Goal: Find specific page/section: Find specific page/section

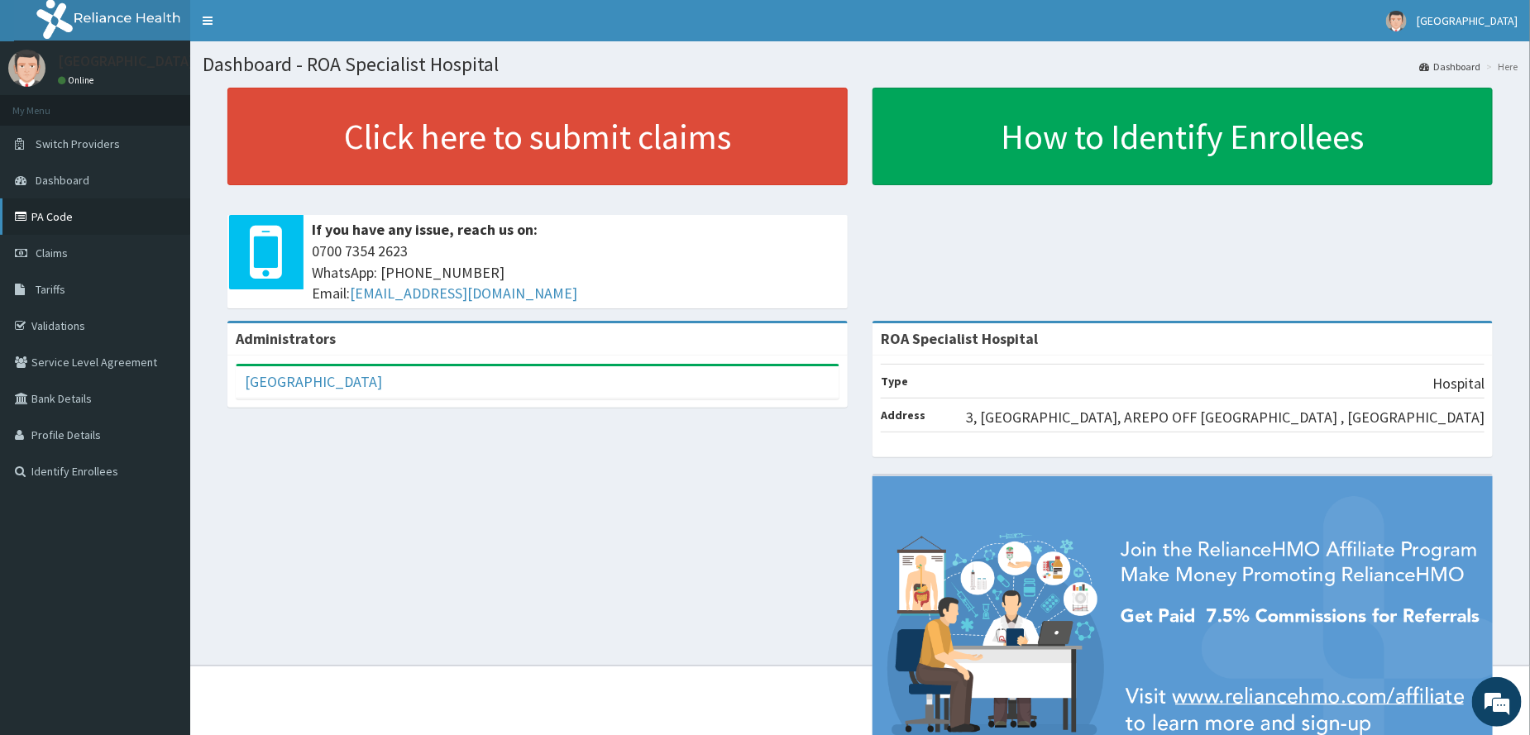
click at [64, 221] on link "PA Code" at bounding box center [95, 217] width 190 height 36
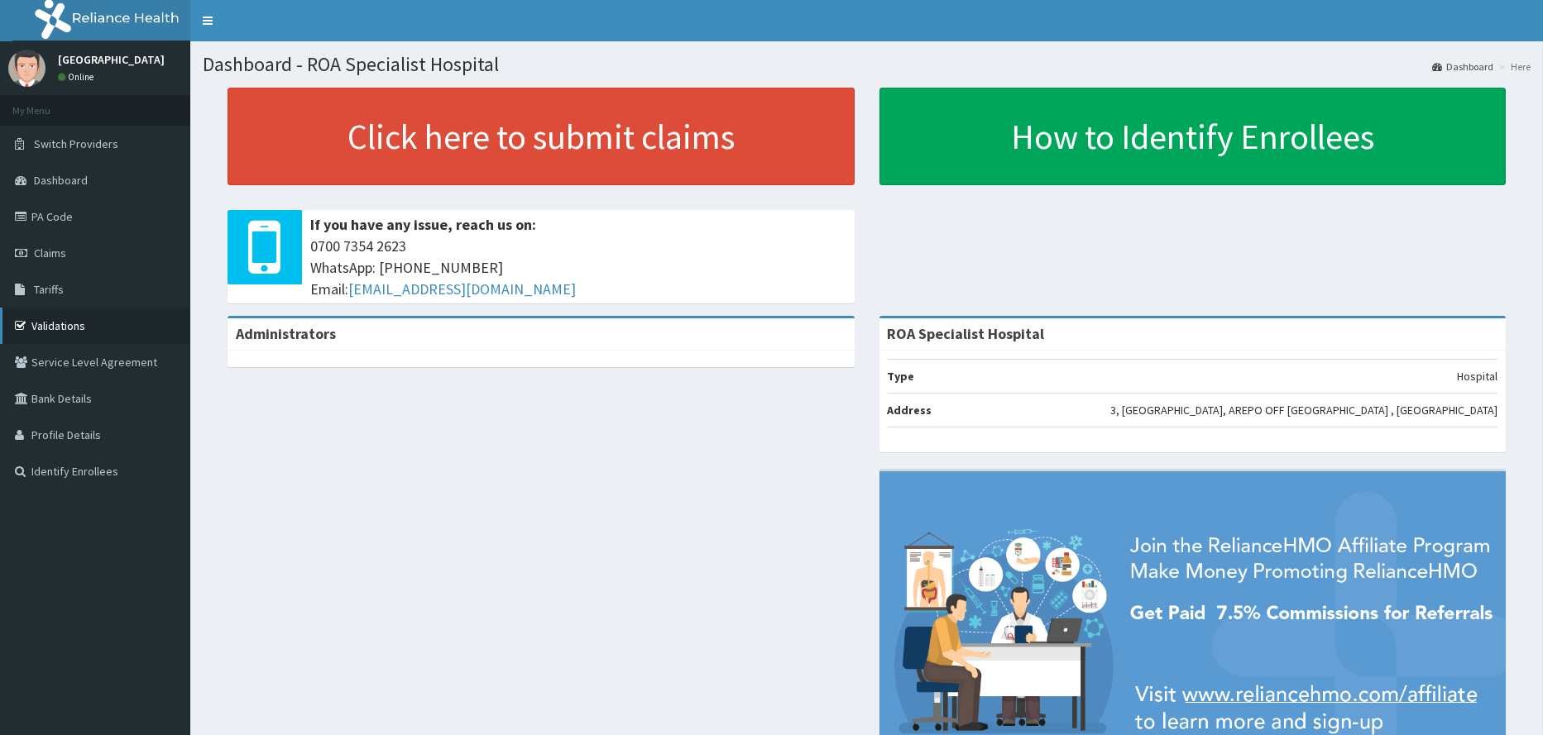
click at [64, 322] on link "Validations" at bounding box center [95, 326] width 190 height 36
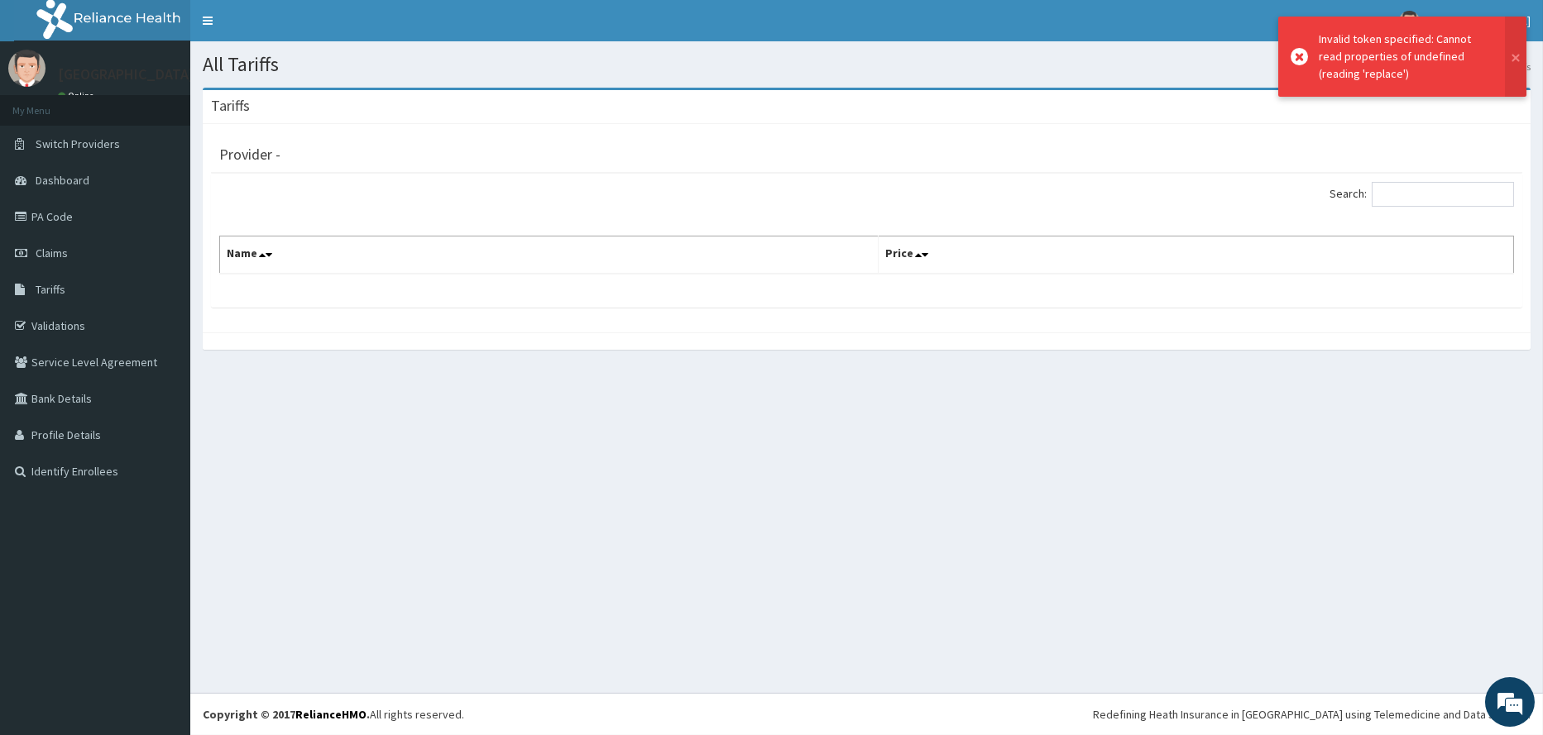
click at [1362, 361] on div "Tariffs Provider - Search: Name Price" at bounding box center [866, 227] width 1353 height 279
click at [1403, 195] on input "Search:" at bounding box center [1443, 194] width 142 height 25
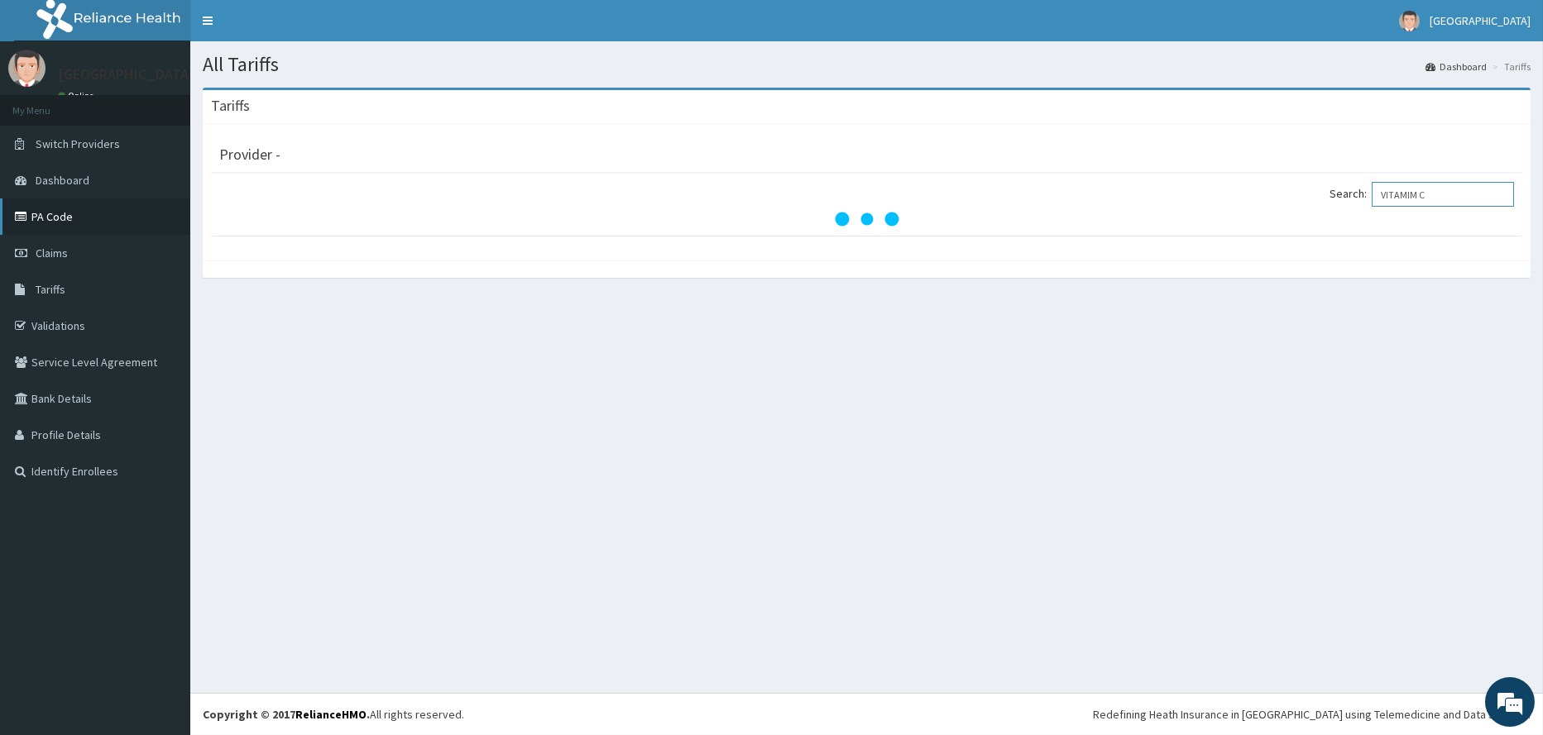
type input "VITAMIM C"
click at [77, 212] on link "PA Code" at bounding box center [95, 217] width 190 height 36
click at [57, 218] on link "PA Code" at bounding box center [95, 217] width 190 height 36
click at [964, 535] on div "All Tariffs Dashboard Tariffs Tariffs Provider - Search: VITAMIM C" at bounding box center [866, 367] width 1353 height 652
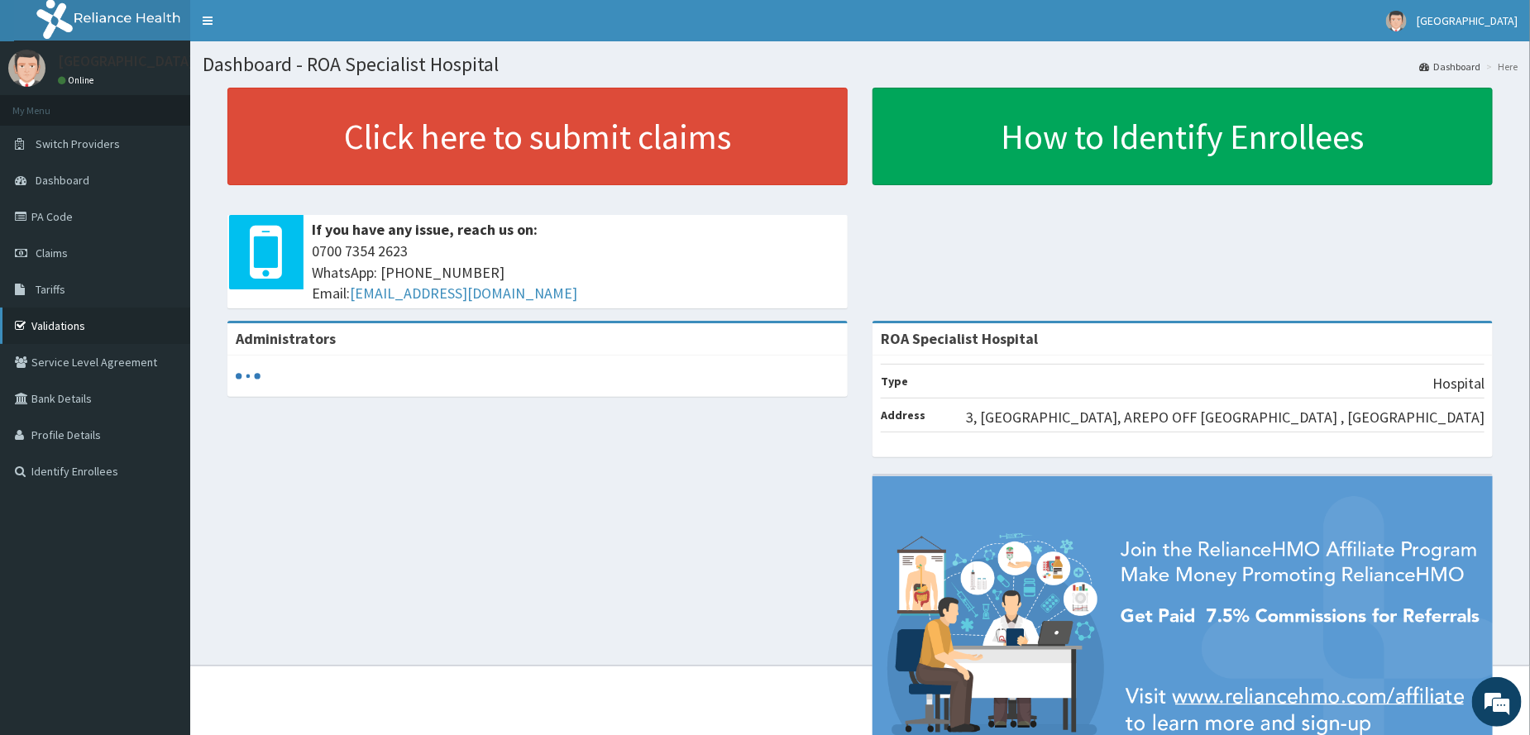
click at [70, 323] on link "Validations" at bounding box center [95, 326] width 190 height 36
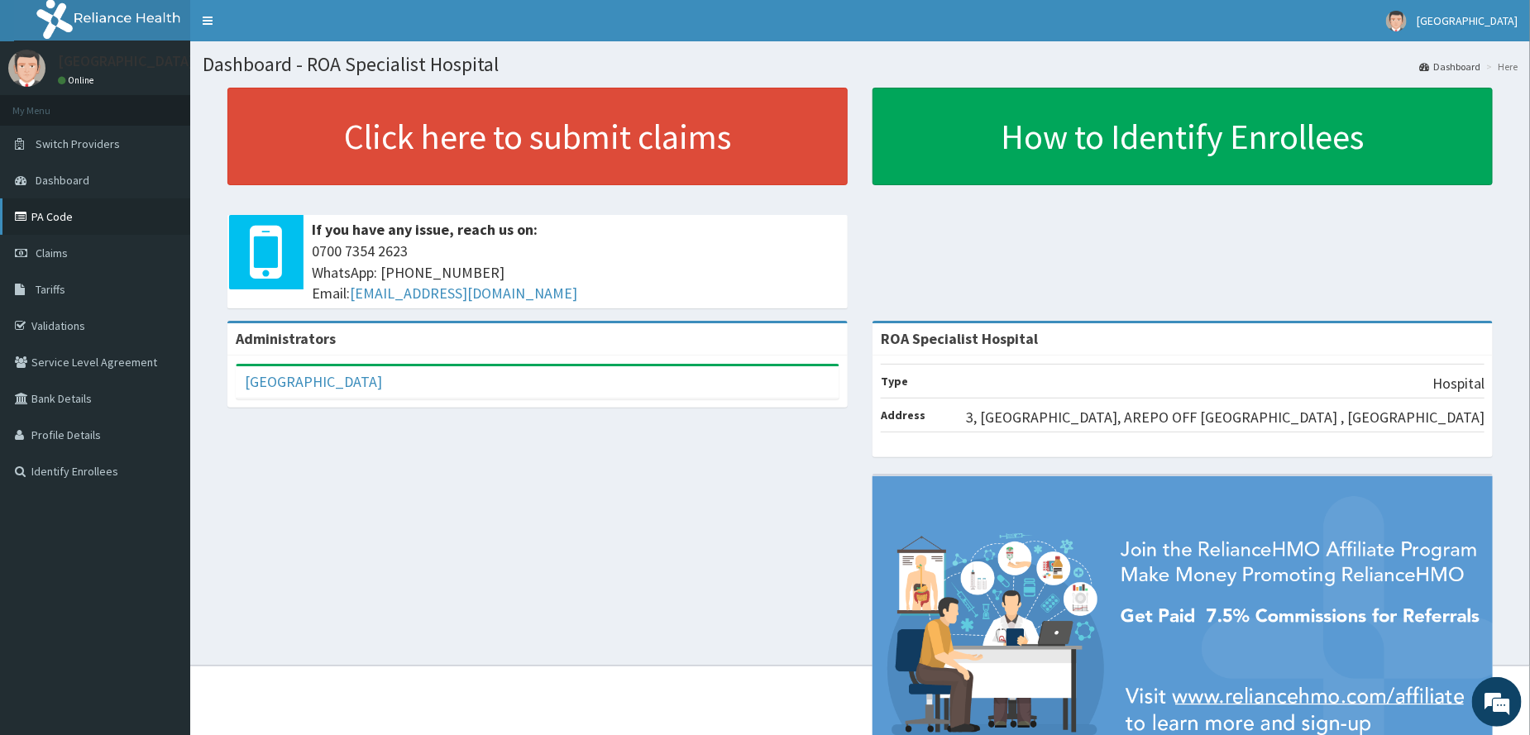
click at [61, 218] on link "PA Code" at bounding box center [95, 217] width 190 height 36
